Goal: Find specific page/section: Find specific page/section

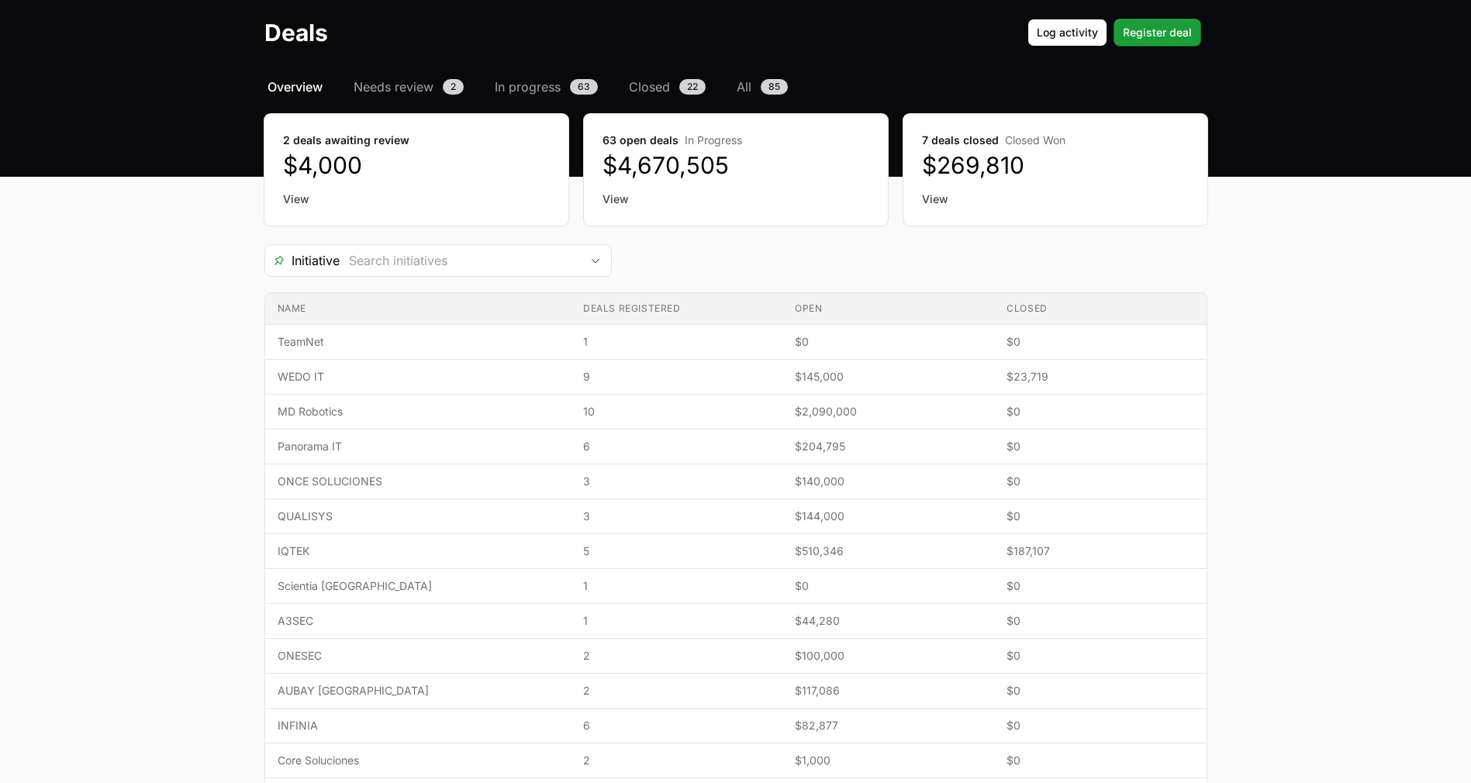
scroll to position [64, 0]
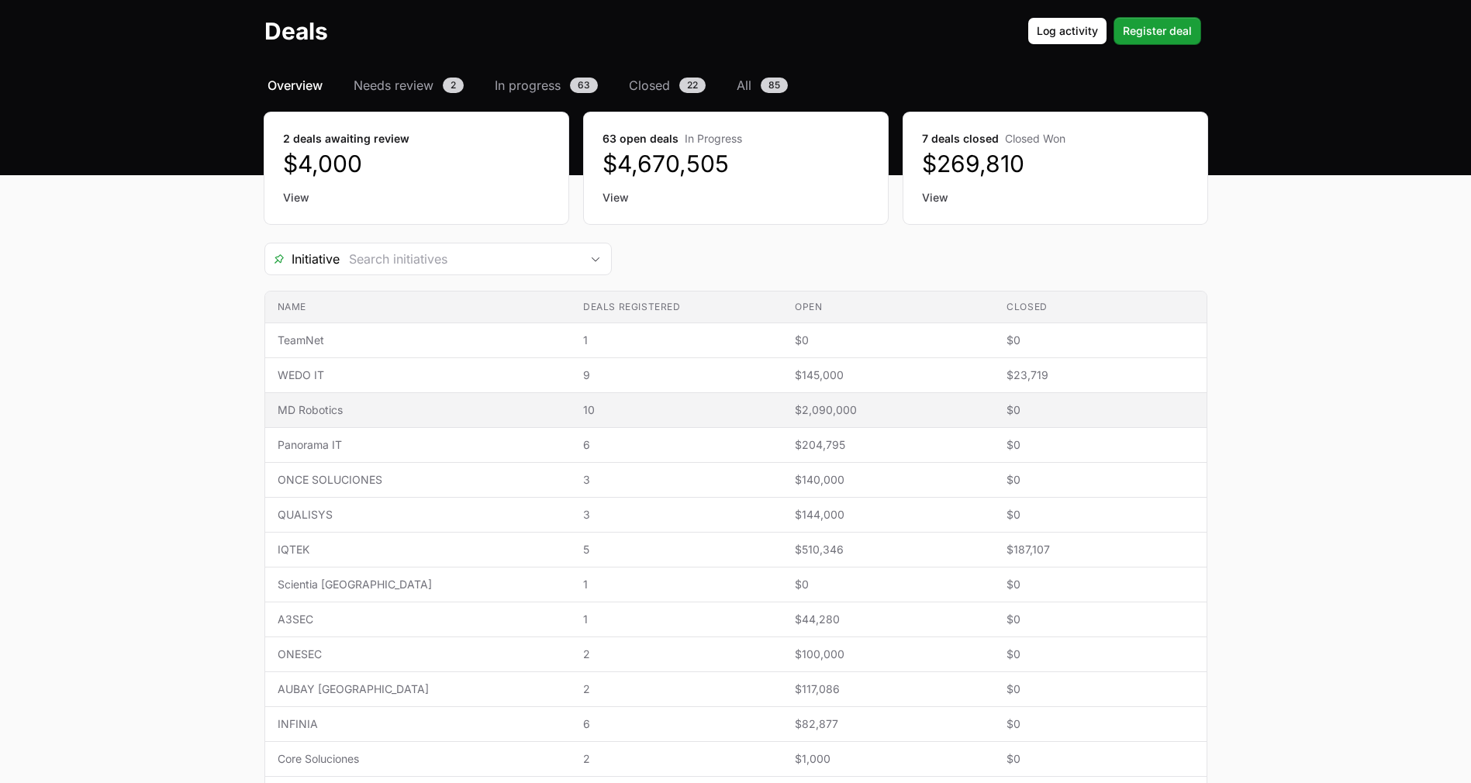
click at [571, 407] on td "Deals registered 10" at bounding box center [677, 410] width 212 height 35
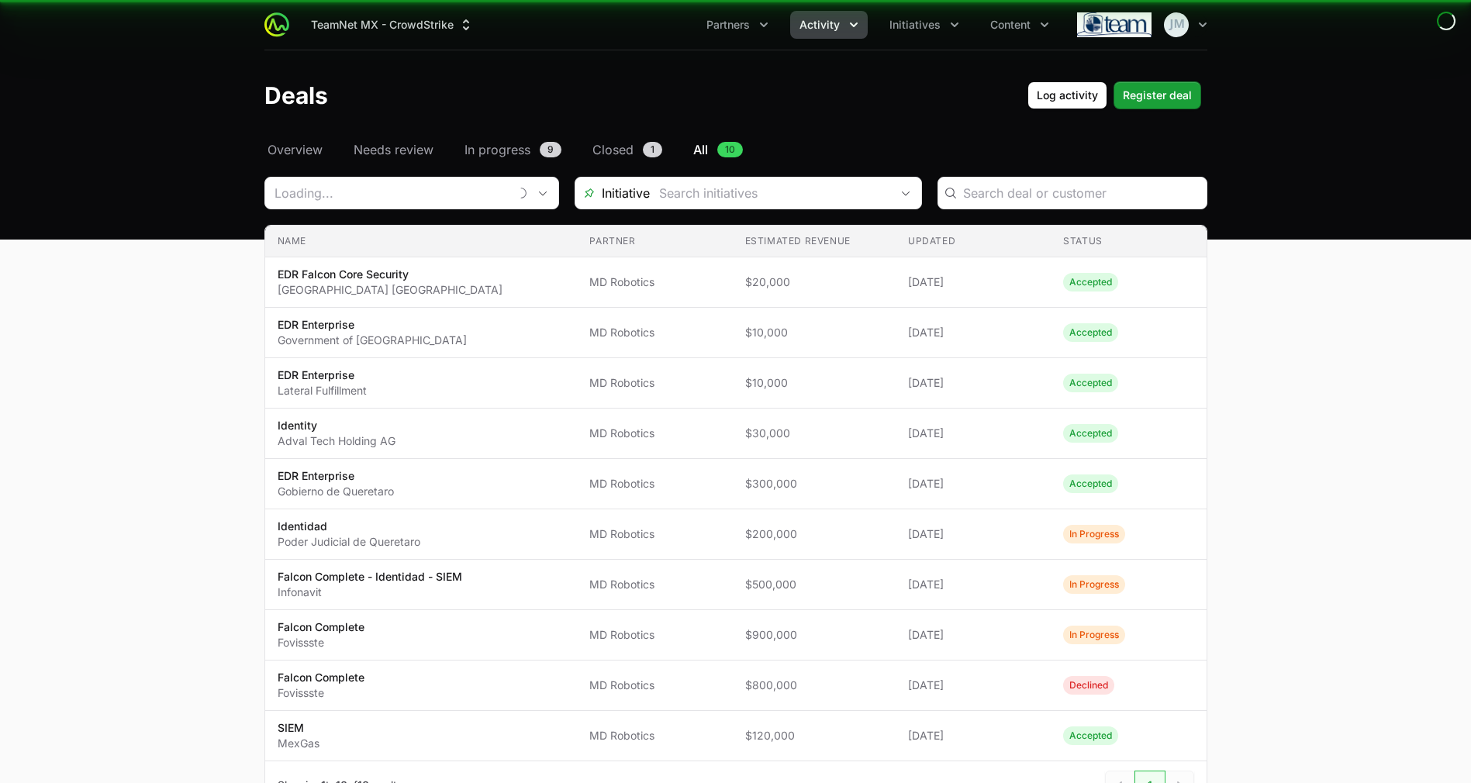
type input "MD Robotics"
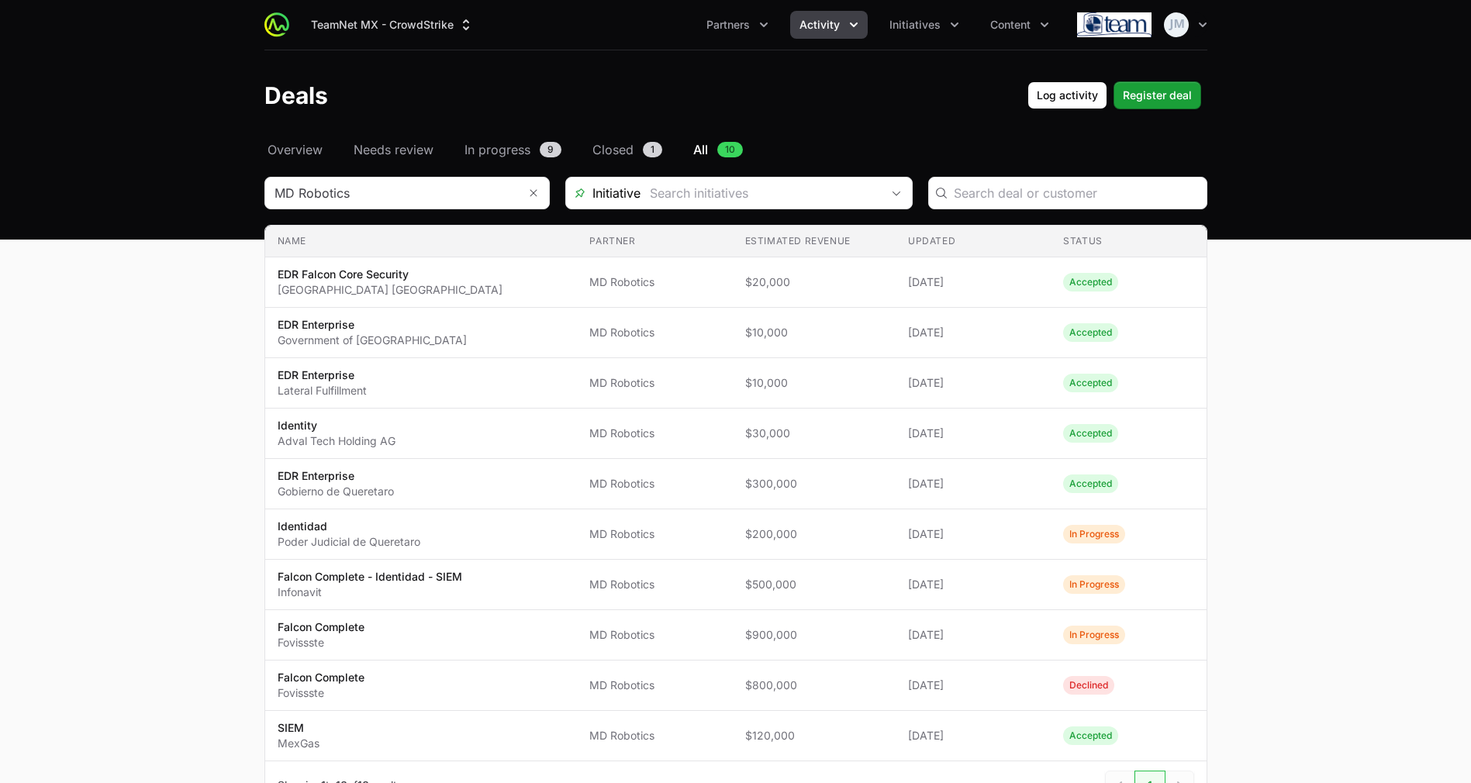
click at [331, 151] on nav "Overview Needs review In progress 9 Closed 1 All 10" at bounding box center [735, 149] width 943 height 19
click at [296, 150] on span "Overview" at bounding box center [294, 149] width 55 height 19
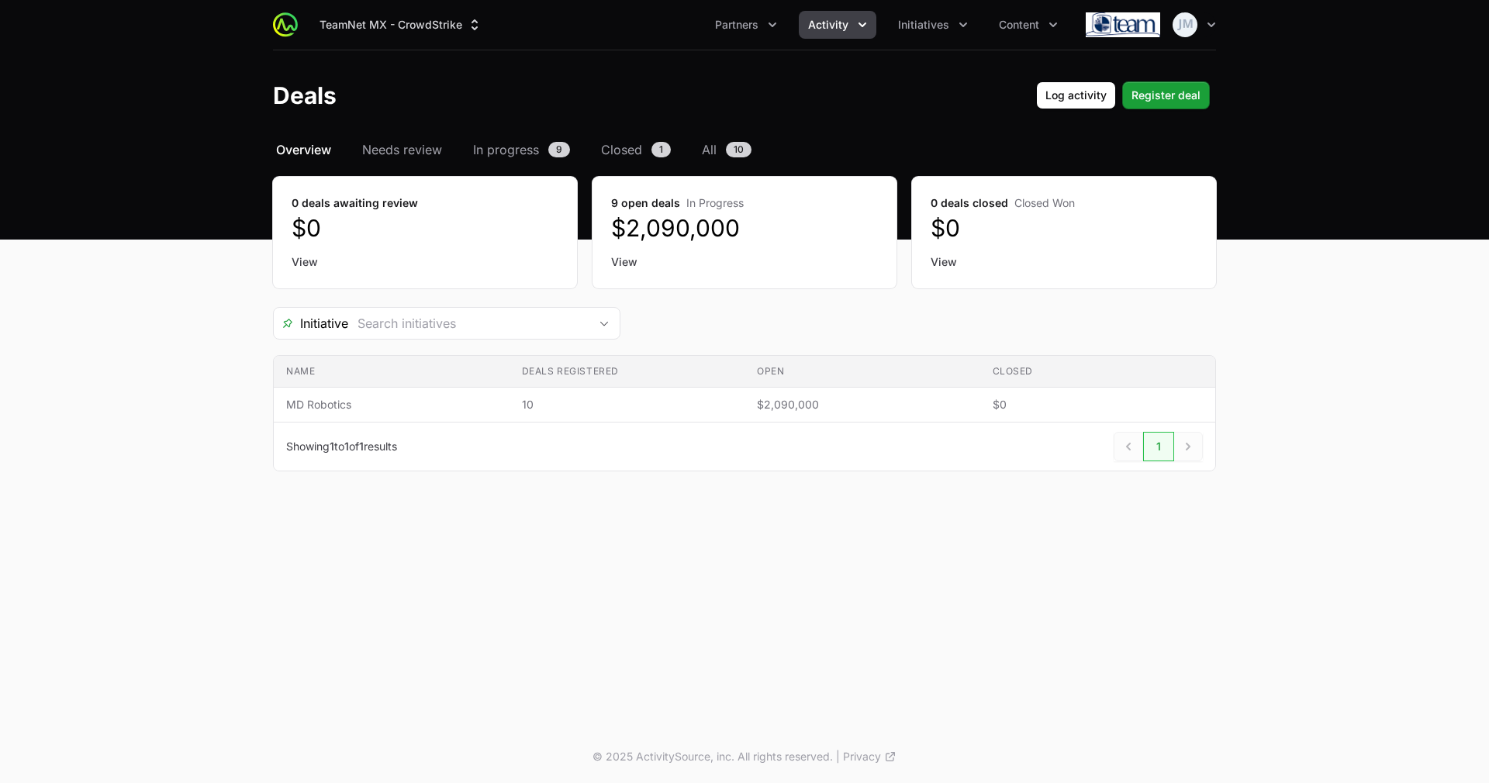
click at [312, 140] on span "Overview" at bounding box center [303, 149] width 55 height 19
